Goal: Task Accomplishment & Management: Use online tool/utility

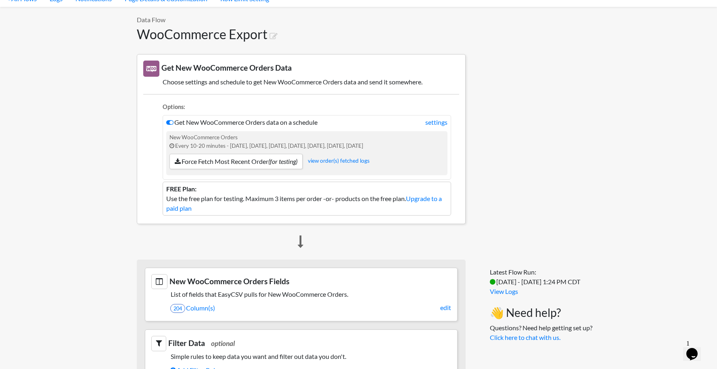
scroll to position [42, 0]
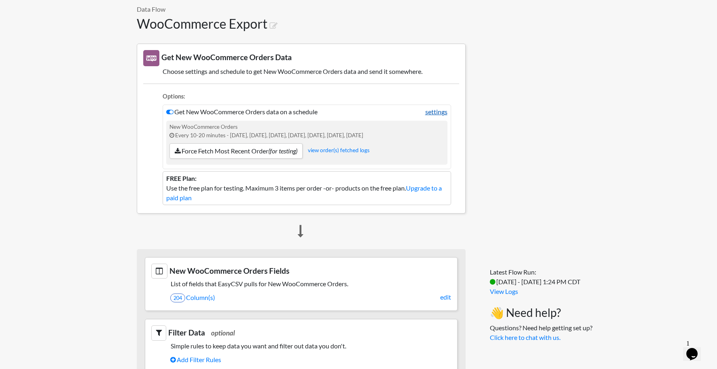
click at [443, 109] on link "settings" at bounding box center [437, 112] width 22 height 10
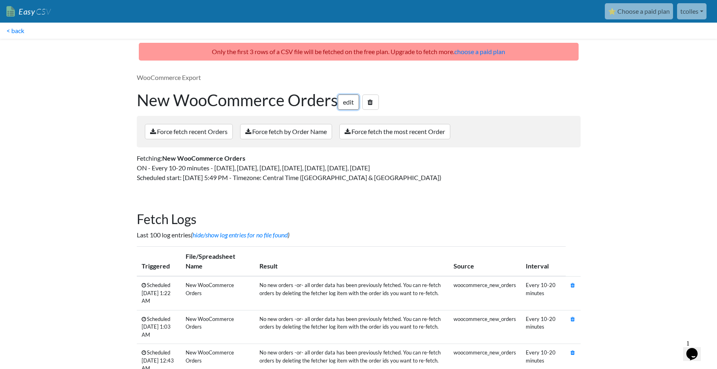
click at [348, 107] on link "edit" at bounding box center [348, 101] width 21 height 15
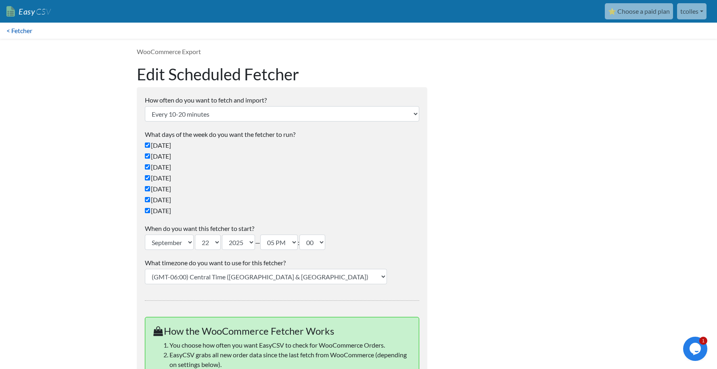
click at [29, 30] on link "< Fetcher" at bounding box center [19, 31] width 39 height 16
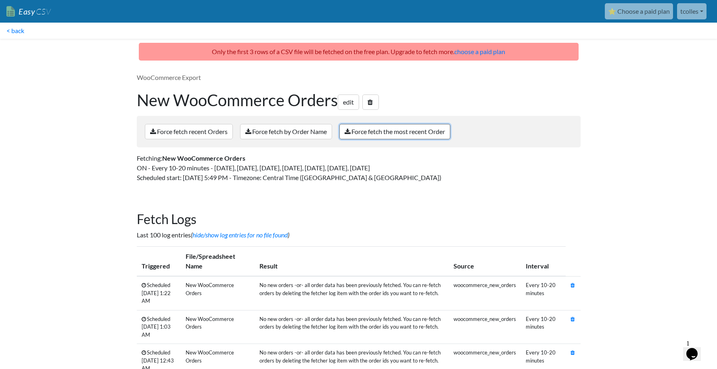
click at [379, 132] on link "Force fetch the most recent Order" at bounding box center [395, 131] width 111 height 15
